Goal: Task Accomplishment & Management: Complete application form

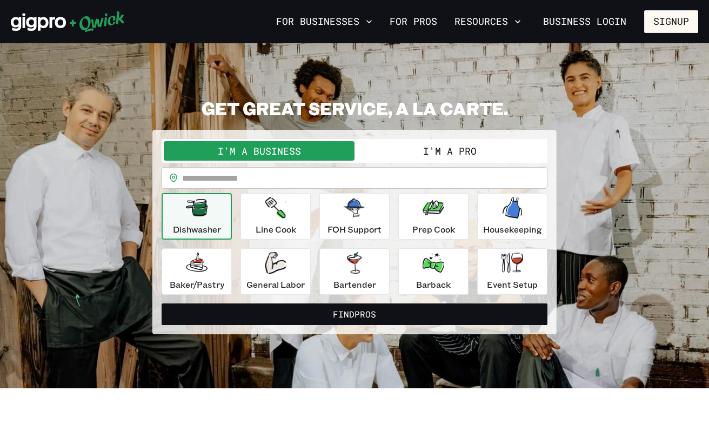
click at [288, 157] on button "I'm a Business" at bounding box center [259, 150] width 191 height 19
click at [211, 184] on input "text" at bounding box center [364, 178] width 365 height 22
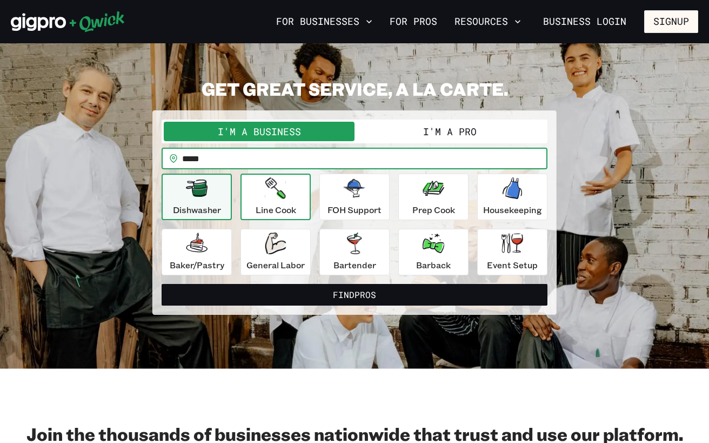
scroll to position [24, 0]
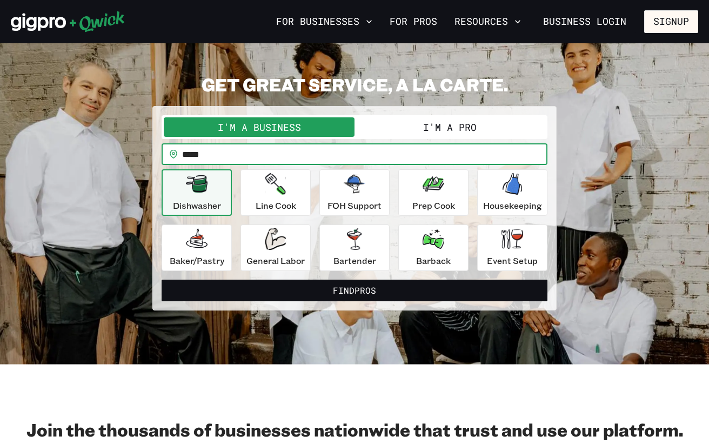
type input "*****"
click at [427, 132] on button "I'm a Pro" at bounding box center [450, 126] width 191 height 19
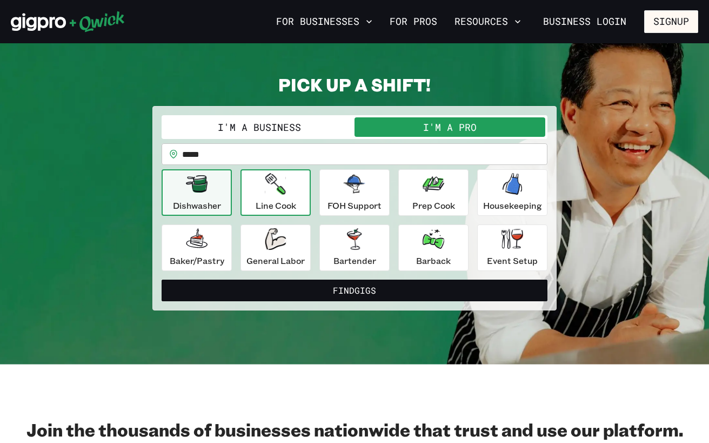
click at [268, 205] on p "Line Cook" at bounding box center [276, 205] width 41 height 13
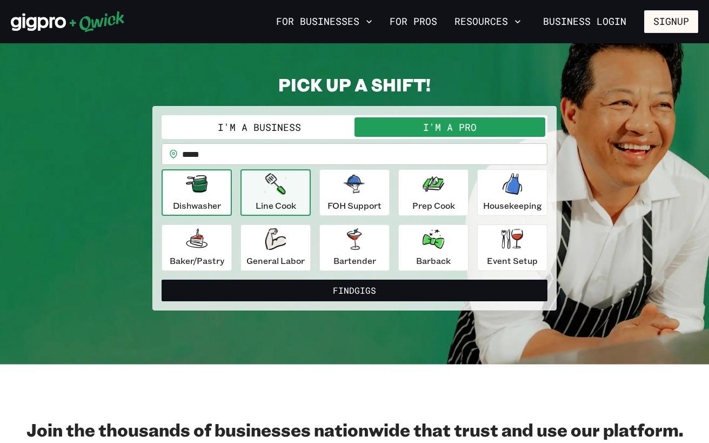
click at [205, 194] on icon "button" at bounding box center [197, 184] width 22 height 22
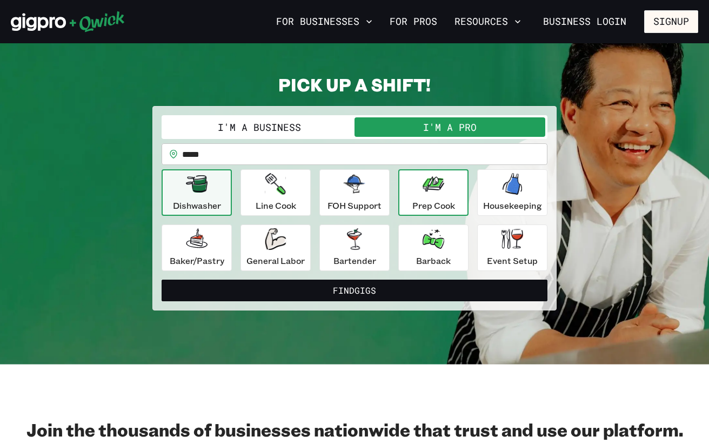
click at [418, 186] on div "Prep Cook" at bounding box center [433, 192] width 43 height 39
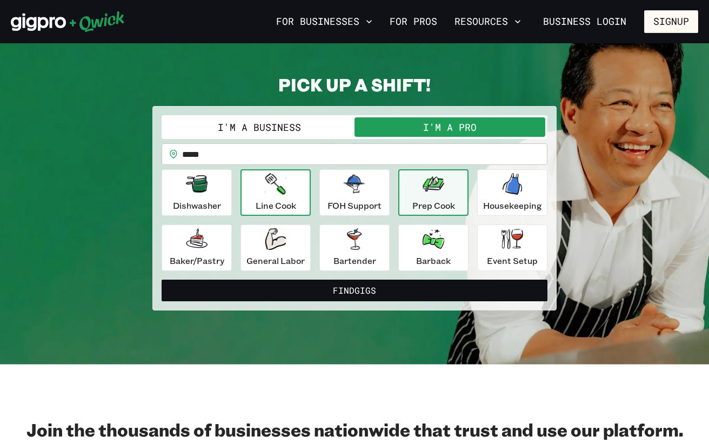
click at [283, 189] on icon "button" at bounding box center [275, 184] width 21 height 22
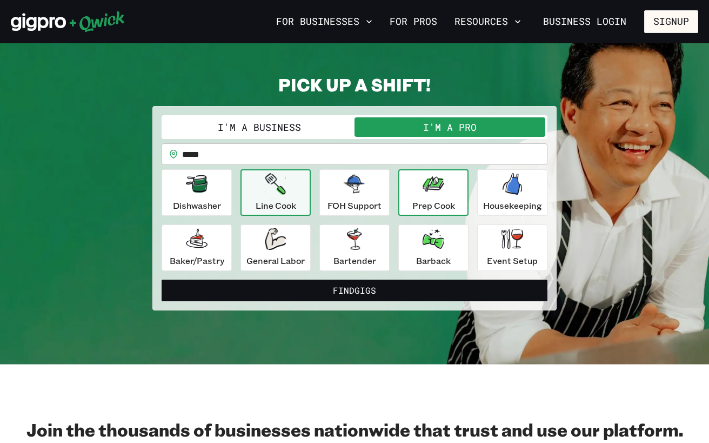
click at [432, 193] on icon "button" at bounding box center [434, 184] width 22 height 22
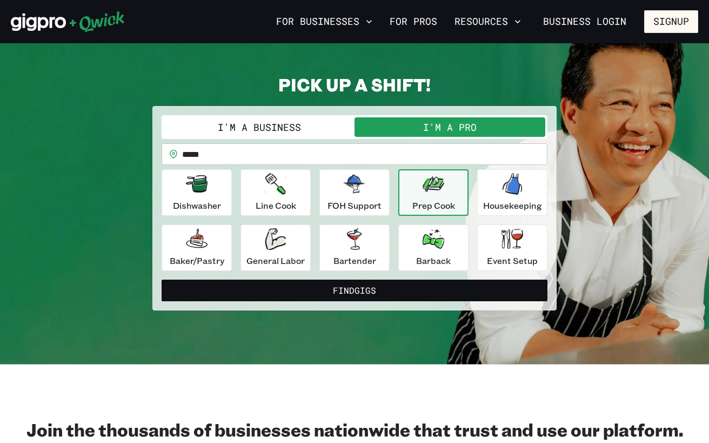
click at [436, 202] on p "Prep Cook" at bounding box center [433, 205] width 43 height 13
click at [269, 199] on p "Line Cook" at bounding box center [276, 205] width 41 height 13
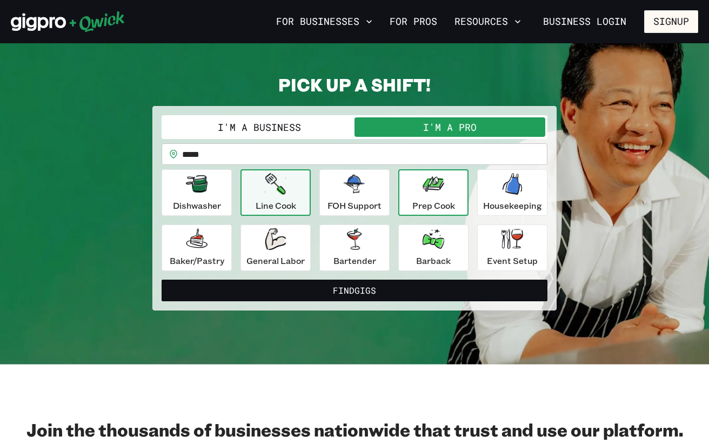
click at [415, 194] on div "Prep Cook" at bounding box center [433, 192] width 43 height 39
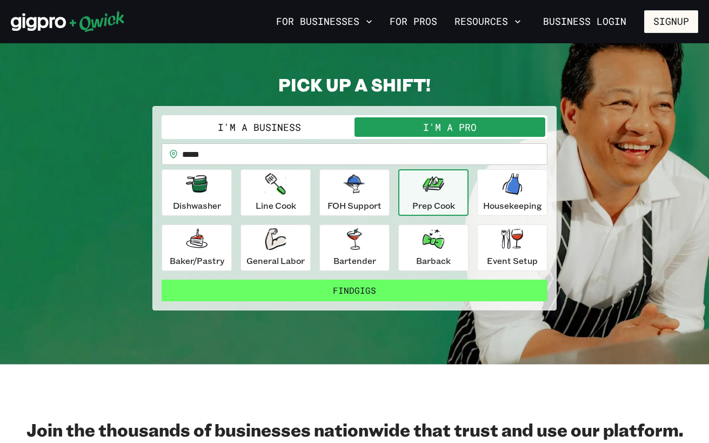
click at [417, 295] on button "Find Gigs" at bounding box center [355, 290] width 386 height 22
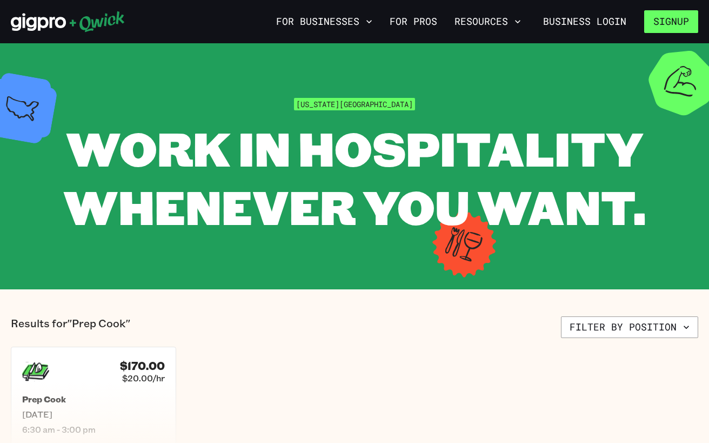
click at [657, 24] on button "Signup" at bounding box center [671, 21] width 54 height 23
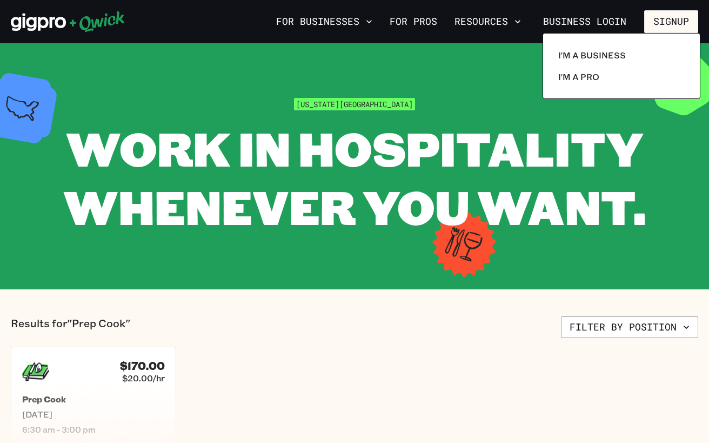
click at [579, 25] on div at bounding box center [354, 221] width 709 height 443
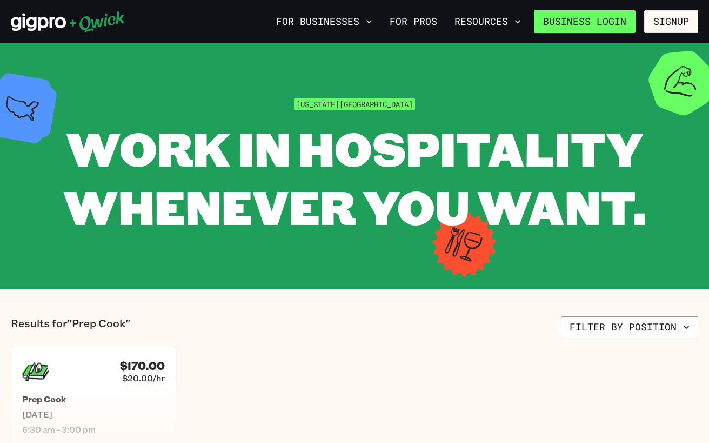
click at [610, 26] on link "Business Login" at bounding box center [585, 21] width 102 height 23
